Goal: Ask a question

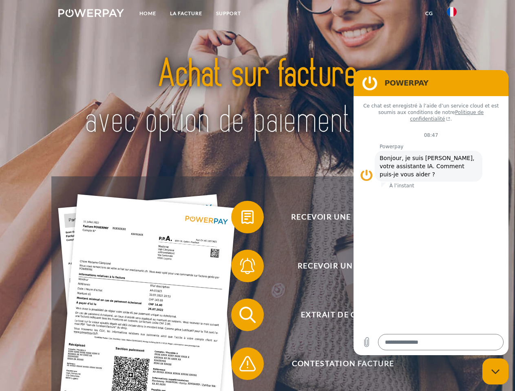
click at [91, 14] on img at bounding box center [91, 13] width 66 height 8
click at [452, 14] on img at bounding box center [452, 12] width 10 height 10
click at [429, 13] on link "CG" at bounding box center [429, 13] width 22 height 15
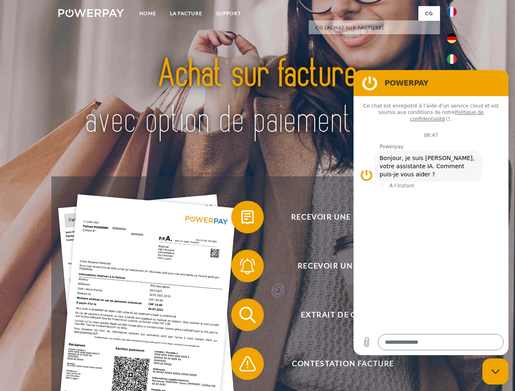
click at [241, 219] on span at bounding box center [235, 217] width 41 height 41
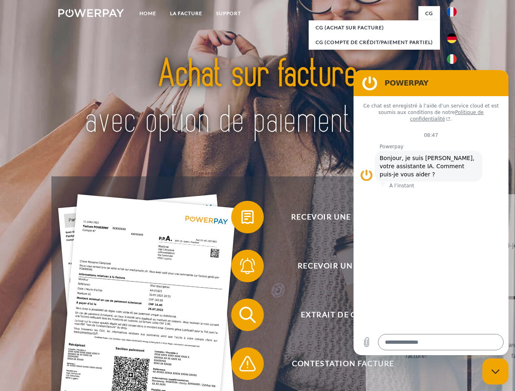
click at [241, 268] on div "Recevoir une facture ? Recevoir un rappel? Extrait de compte retour" at bounding box center [257, 339] width 412 height 326
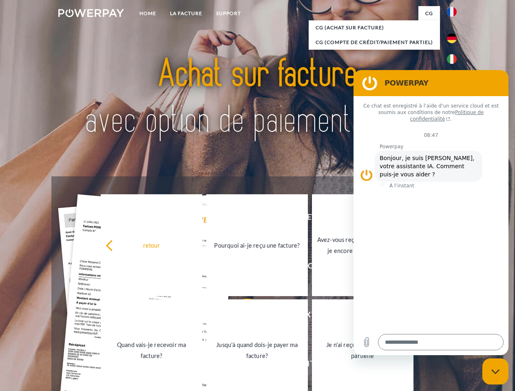
click at [241, 317] on link "Jusqu'à quand dois-je payer ma facture?" at bounding box center [256, 351] width 101 height 102
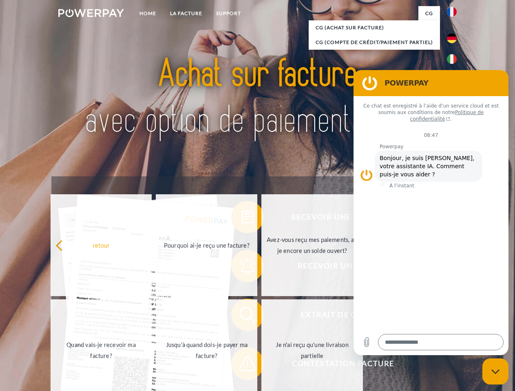
click at [241, 366] on span at bounding box center [235, 364] width 41 height 41
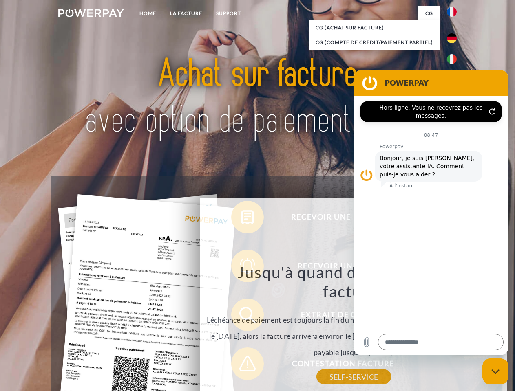
click at [495, 372] on icon "Fermer la fenêtre de messagerie" at bounding box center [495, 371] width 9 height 5
type textarea "*"
